Goal: Transaction & Acquisition: Purchase product/service

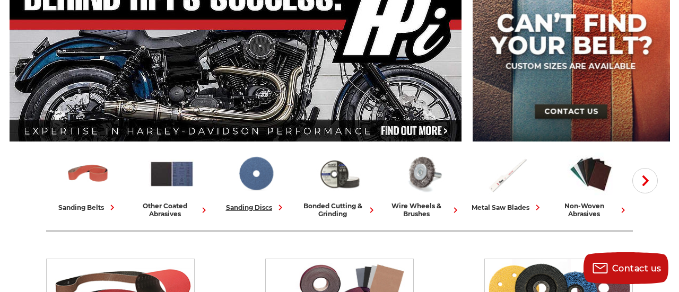
scroll to position [127, 0]
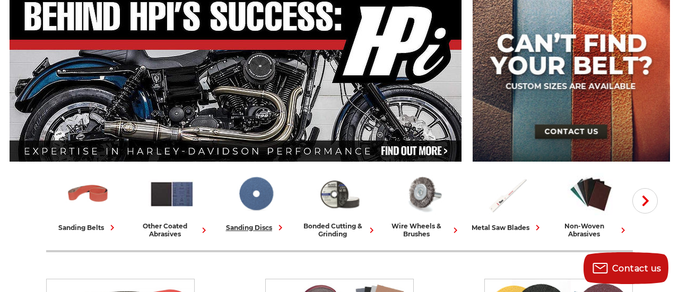
click at [266, 204] on img at bounding box center [255, 194] width 47 height 46
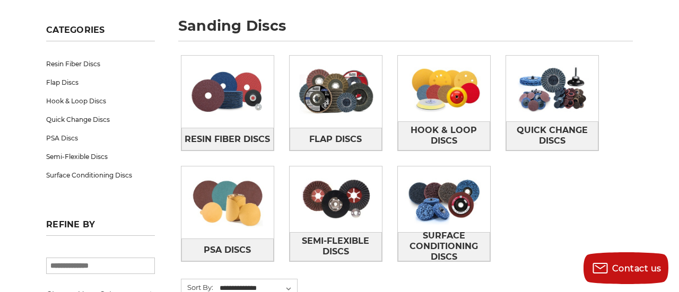
scroll to position [148, 0]
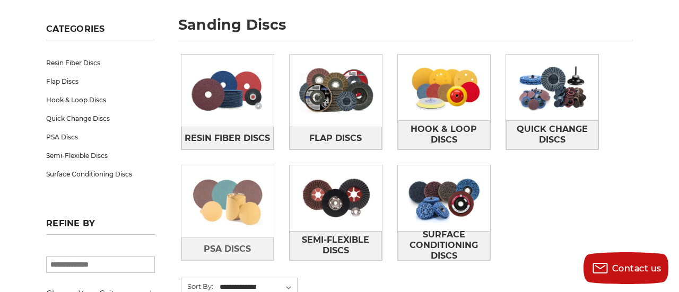
click at [248, 218] on img at bounding box center [227, 202] width 92 height 66
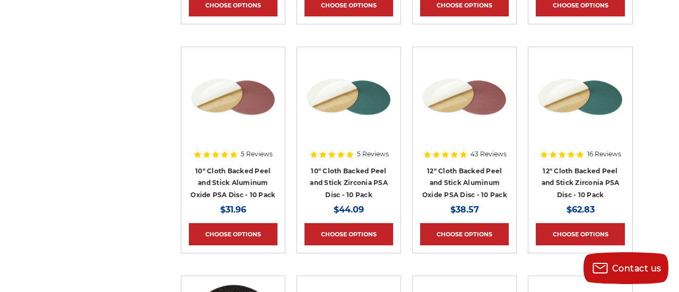
scroll to position [1103, 0]
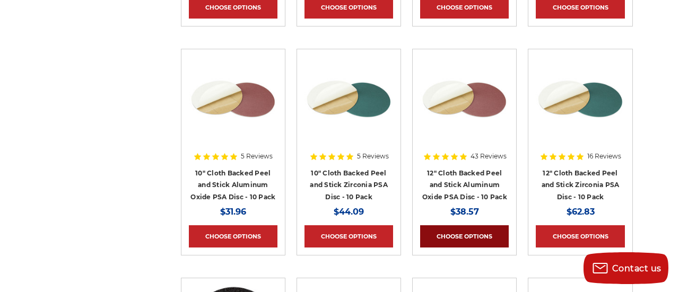
click at [442, 228] on link "Choose Options" at bounding box center [464, 236] width 89 height 22
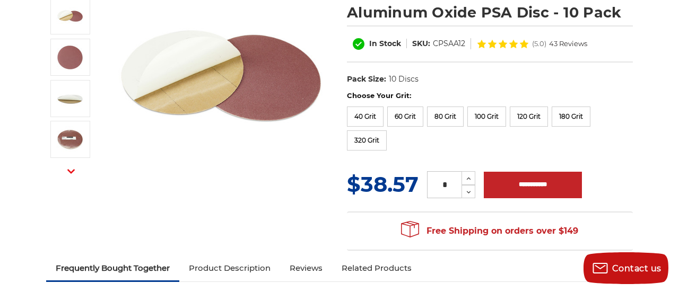
scroll to position [170, 0]
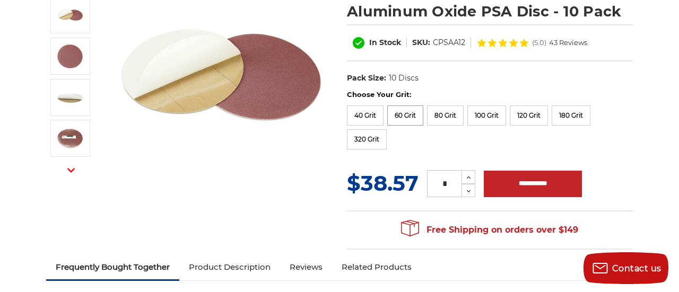
click at [403, 116] on label "60 Grit" at bounding box center [405, 116] width 36 height 20
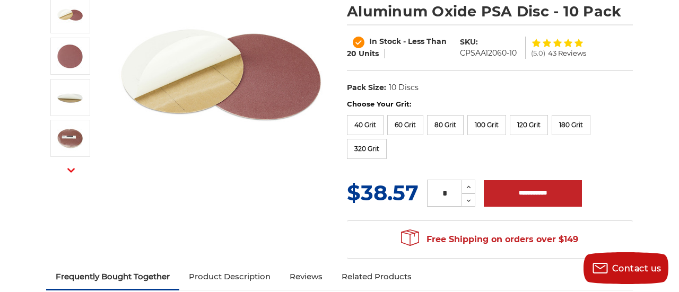
click at [407, 141] on div "Choose Your Grit: 40 Grit 60 Grit 80 Grit 100 Grit 120 Grit 150 Grit 180 Grit 2…" at bounding box center [490, 131] width 286 height 64
